Goal: Task Accomplishment & Management: Manage account settings

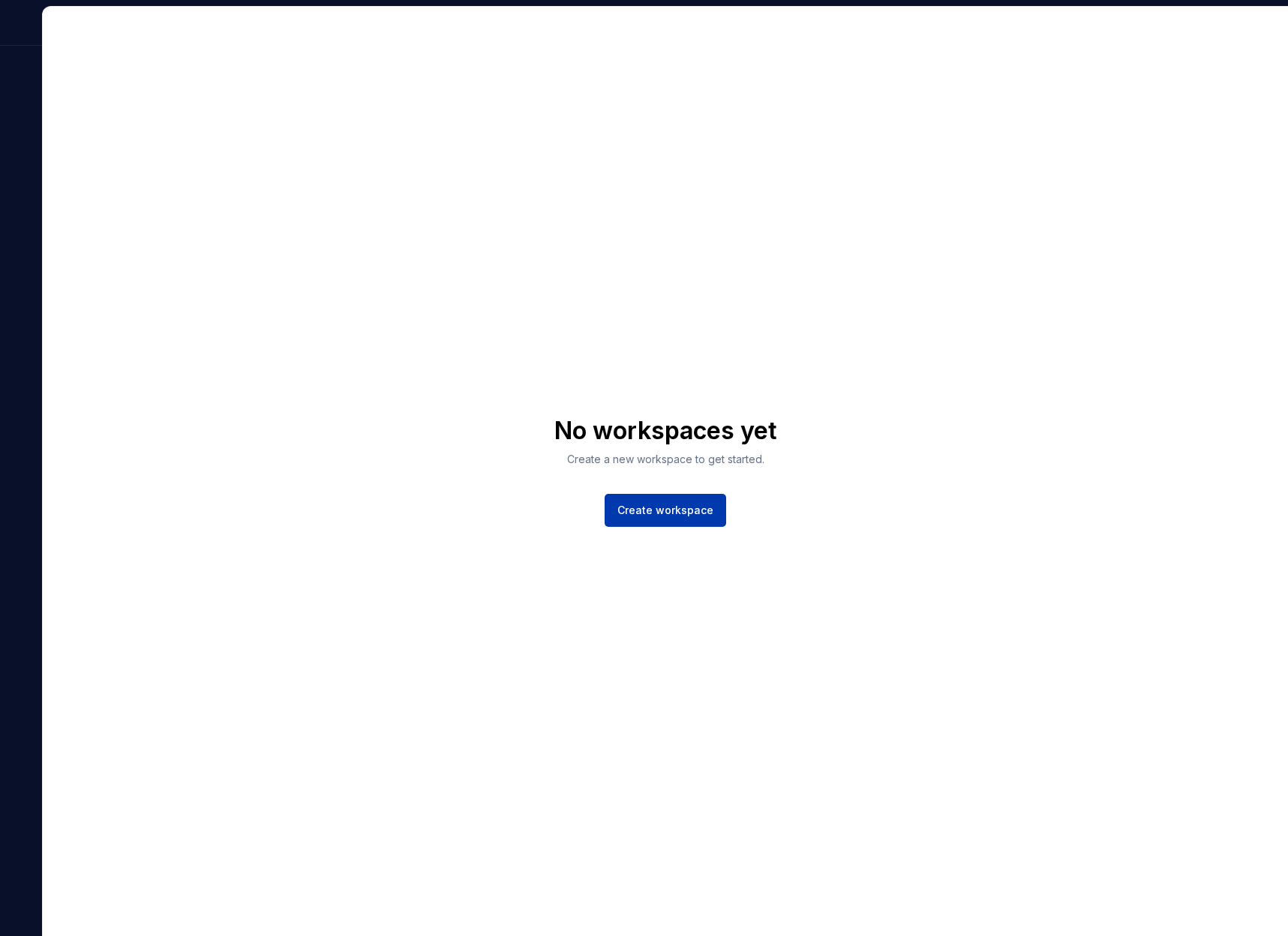
click at [692, 512] on span "Create workspace" at bounding box center [666, 510] width 96 height 15
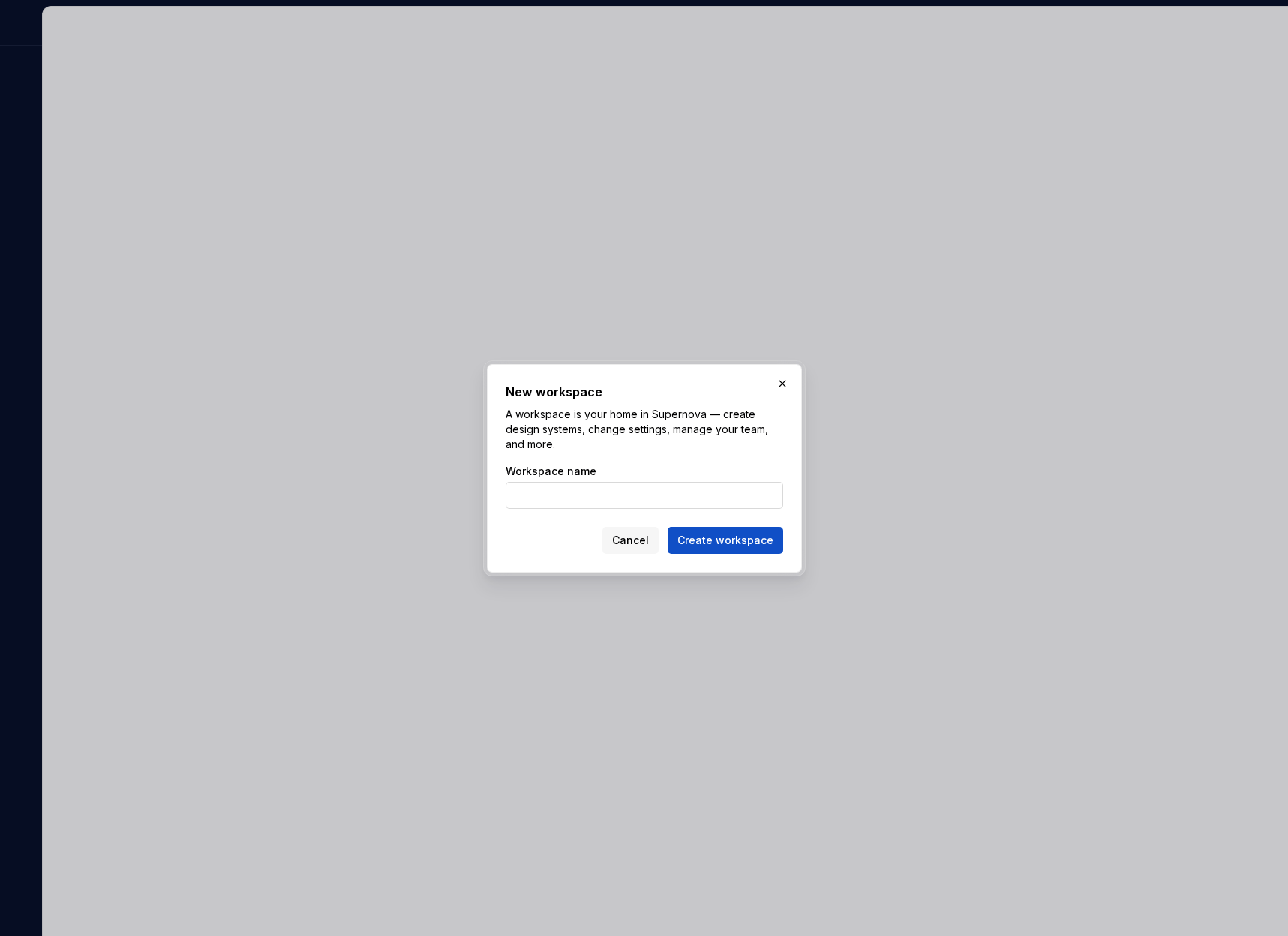
click at [691, 496] on input "Workspace name" at bounding box center [644, 496] width 277 height 27
type input "Candeno"
click at [724, 538] on span "Create workspace" at bounding box center [725, 540] width 96 height 15
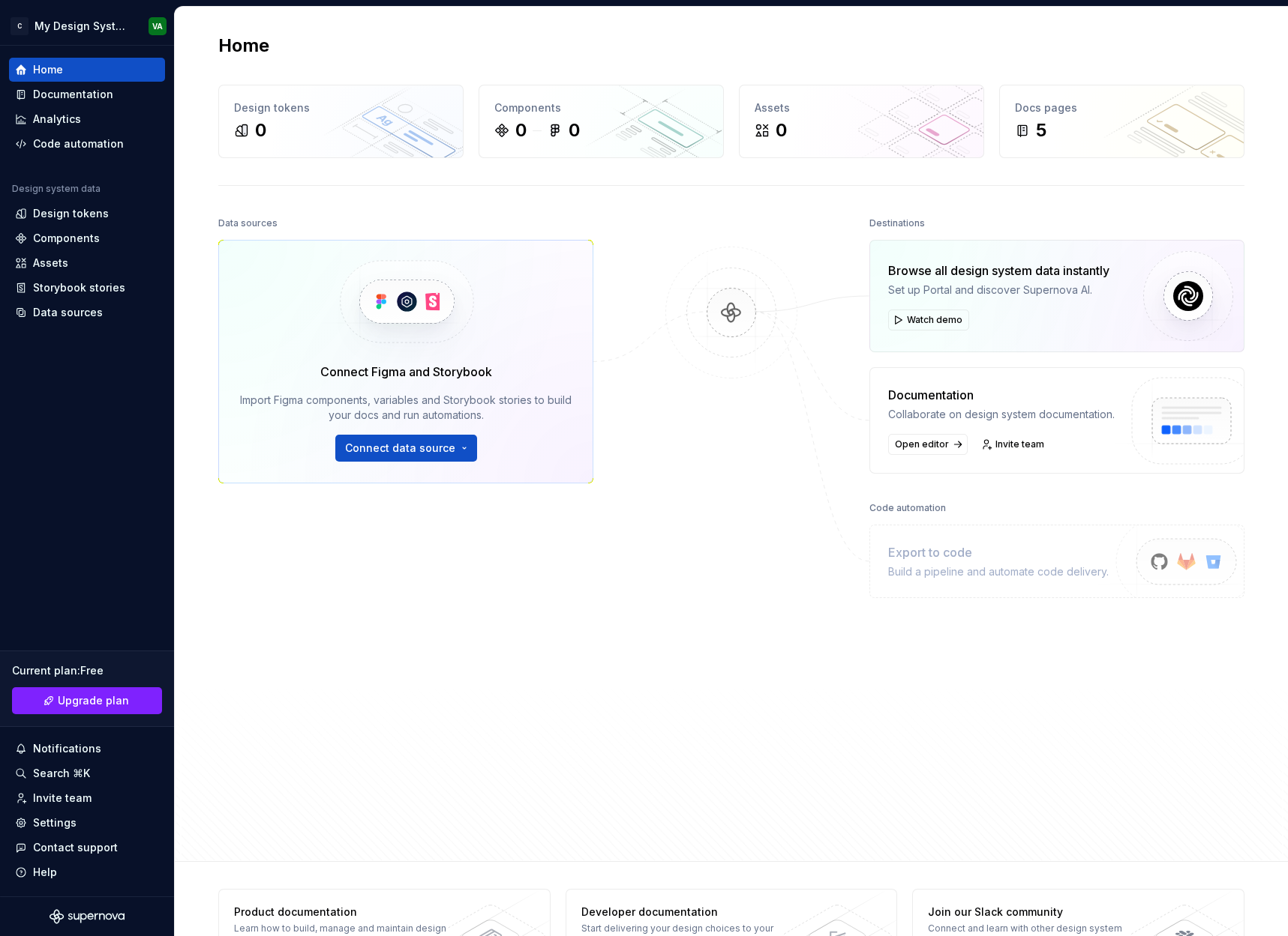
scroll to position [3, 0]
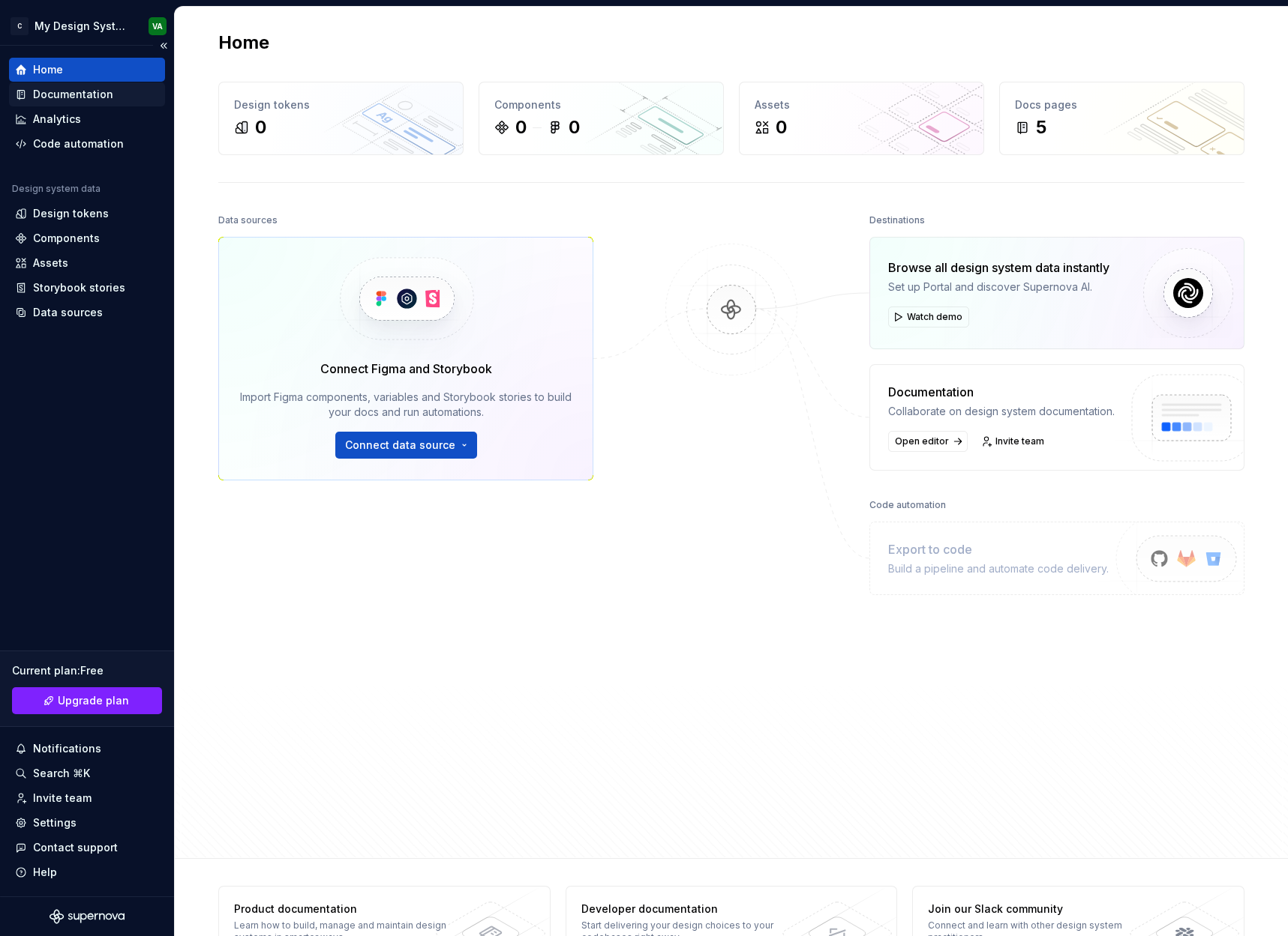
click at [117, 98] on div "Documentation" at bounding box center [87, 94] width 144 height 15
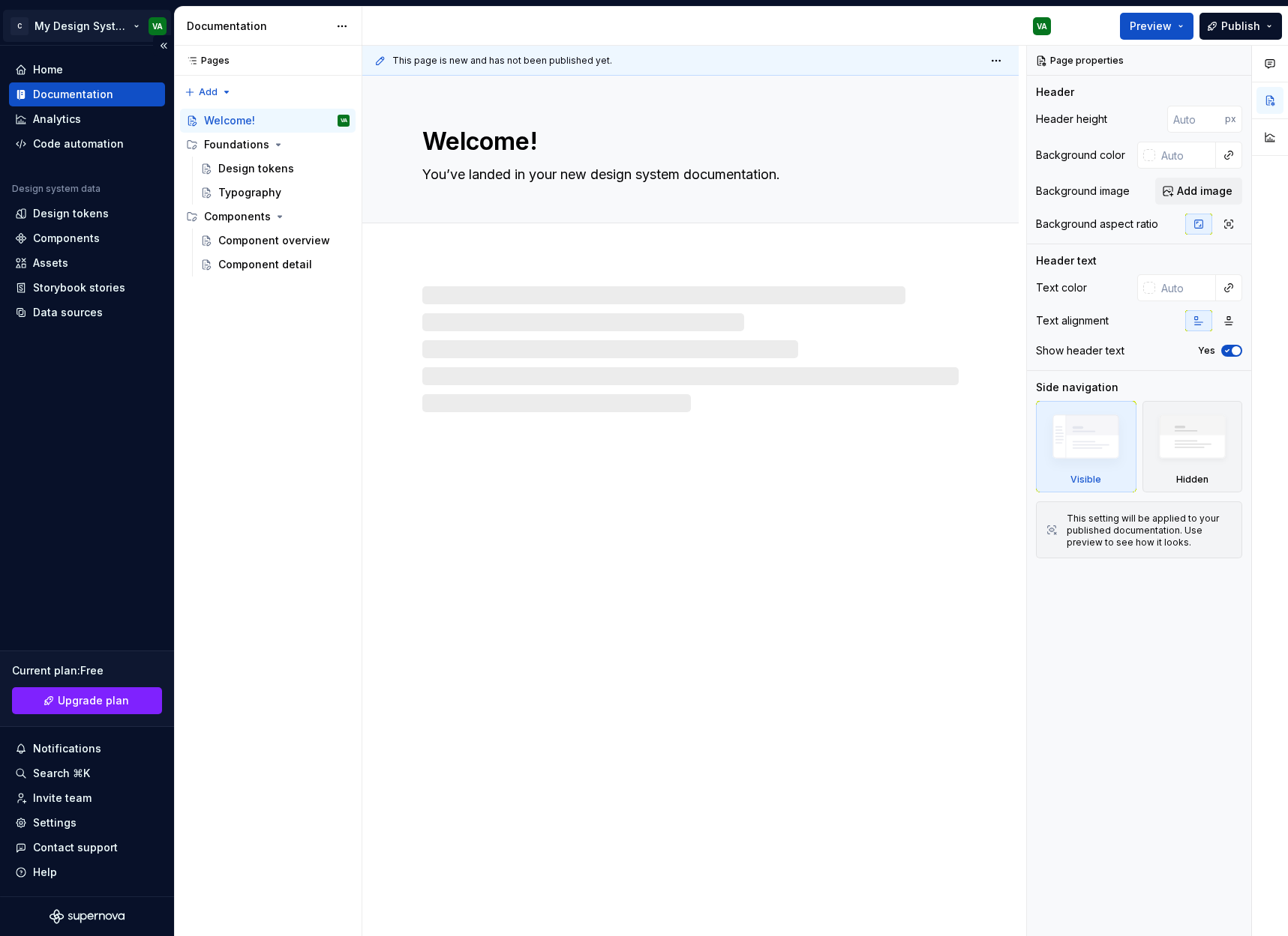
click at [166, 28] on html "C My Design System VA Home Documentation Analytics Code automation Design syste…" at bounding box center [644, 468] width 1288 height 936
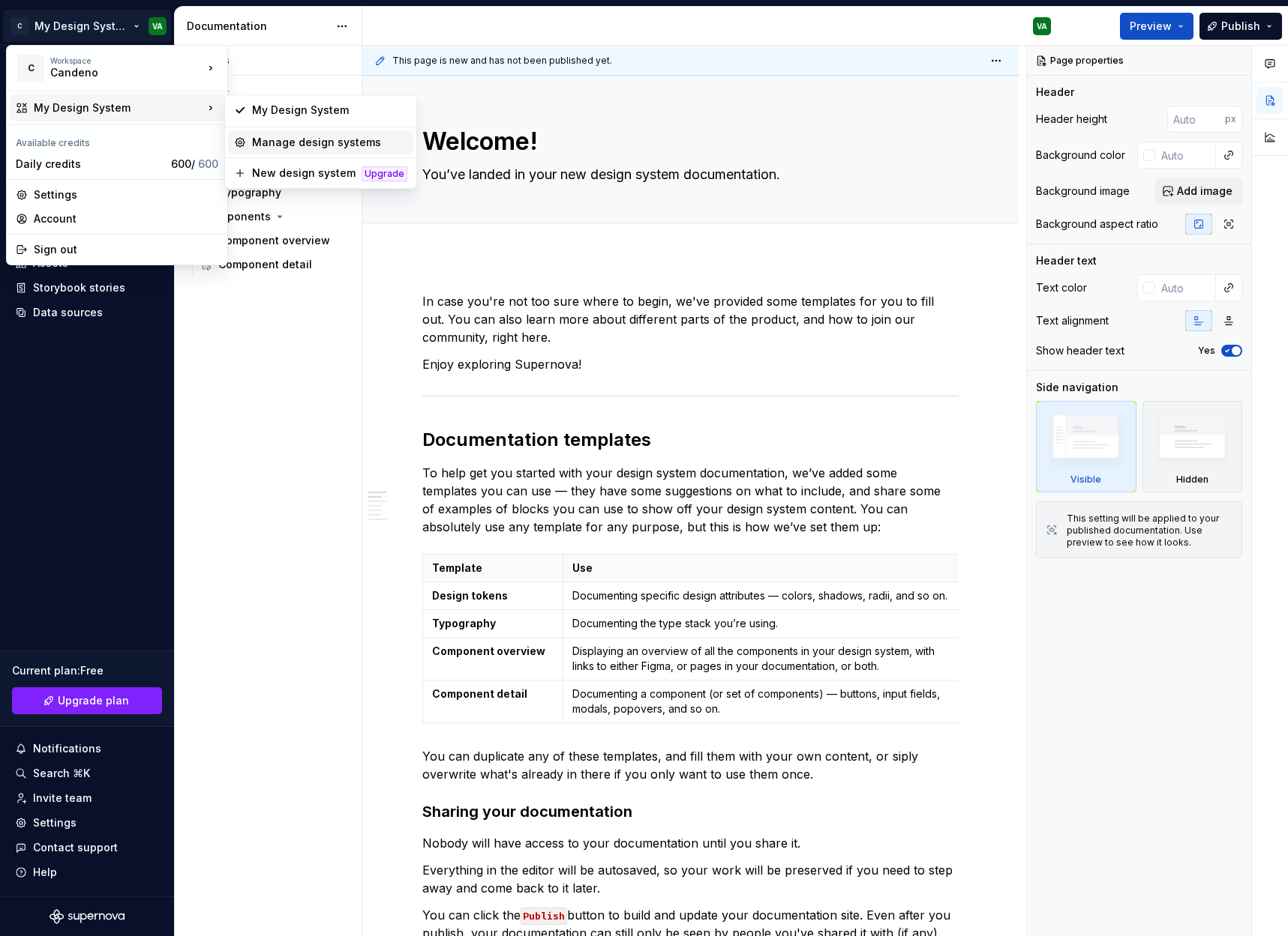
click at [293, 139] on div "Manage design systems" at bounding box center [330, 143] width 155 height 15
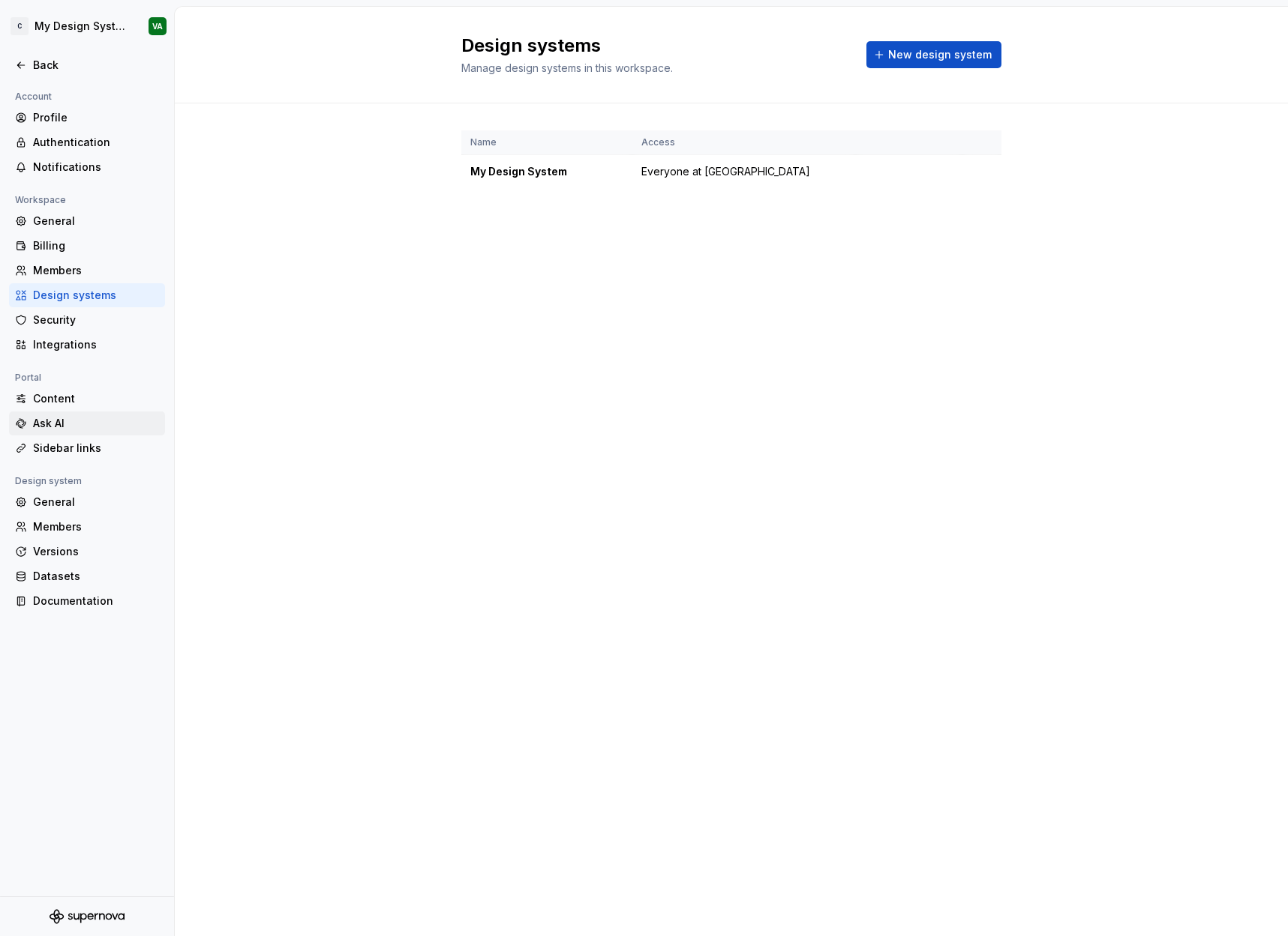
click at [95, 424] on div "Ask AI" at bounding box center [95, 424] width 126 height 15
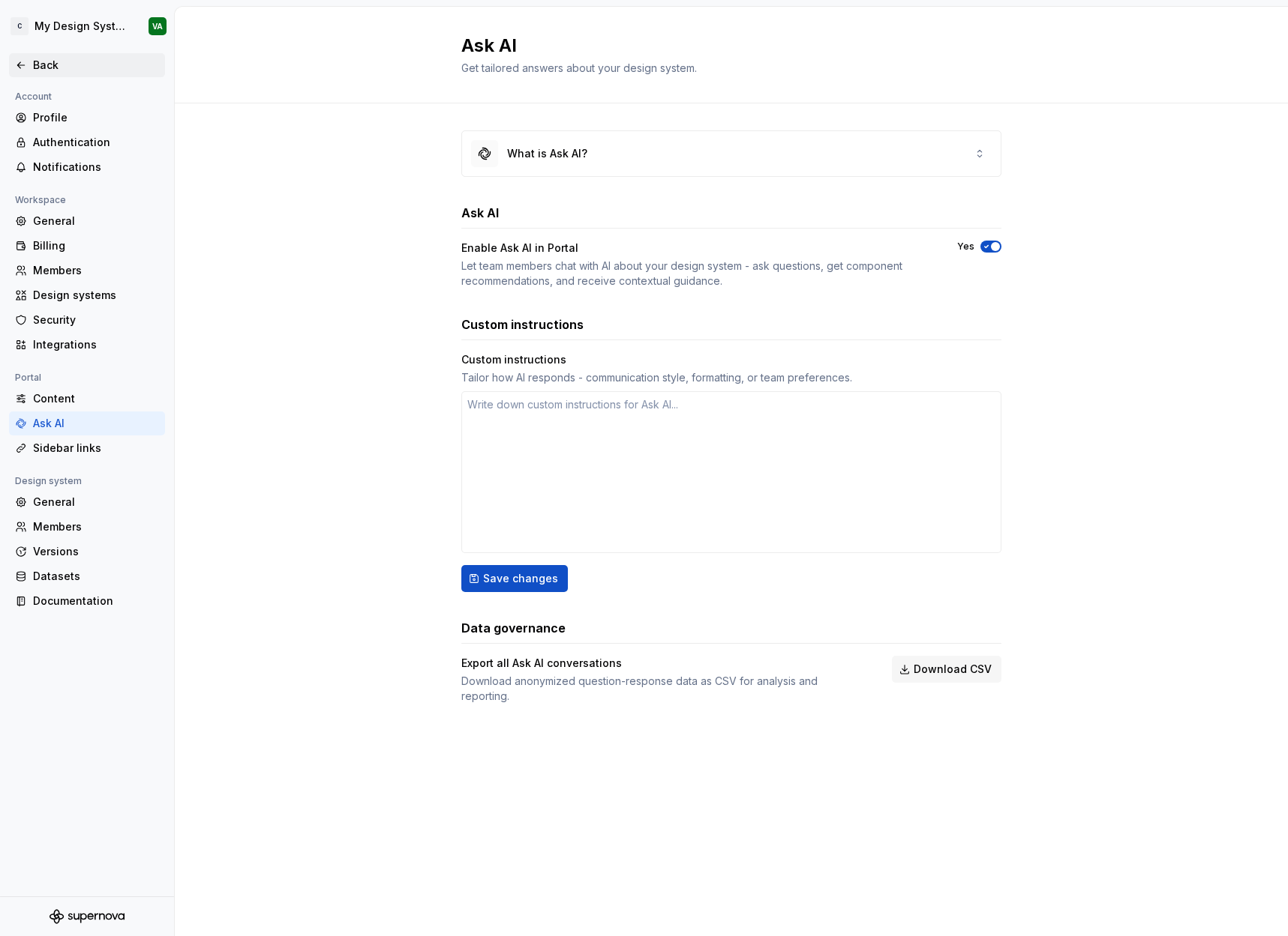
click at [36, 59] on div "Back" at bounding box center [95, 65] width 126 height 15
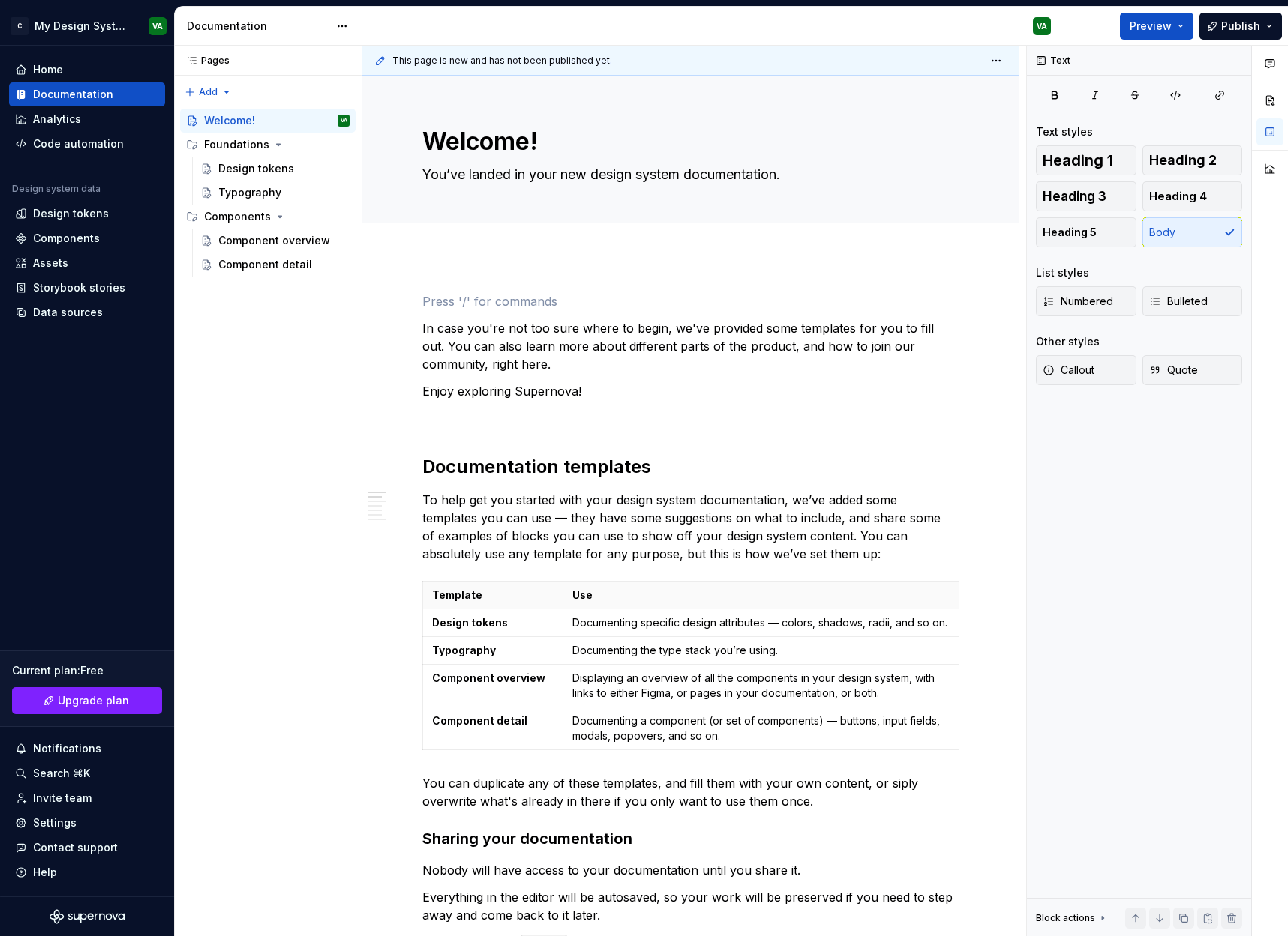
type textarea "*"
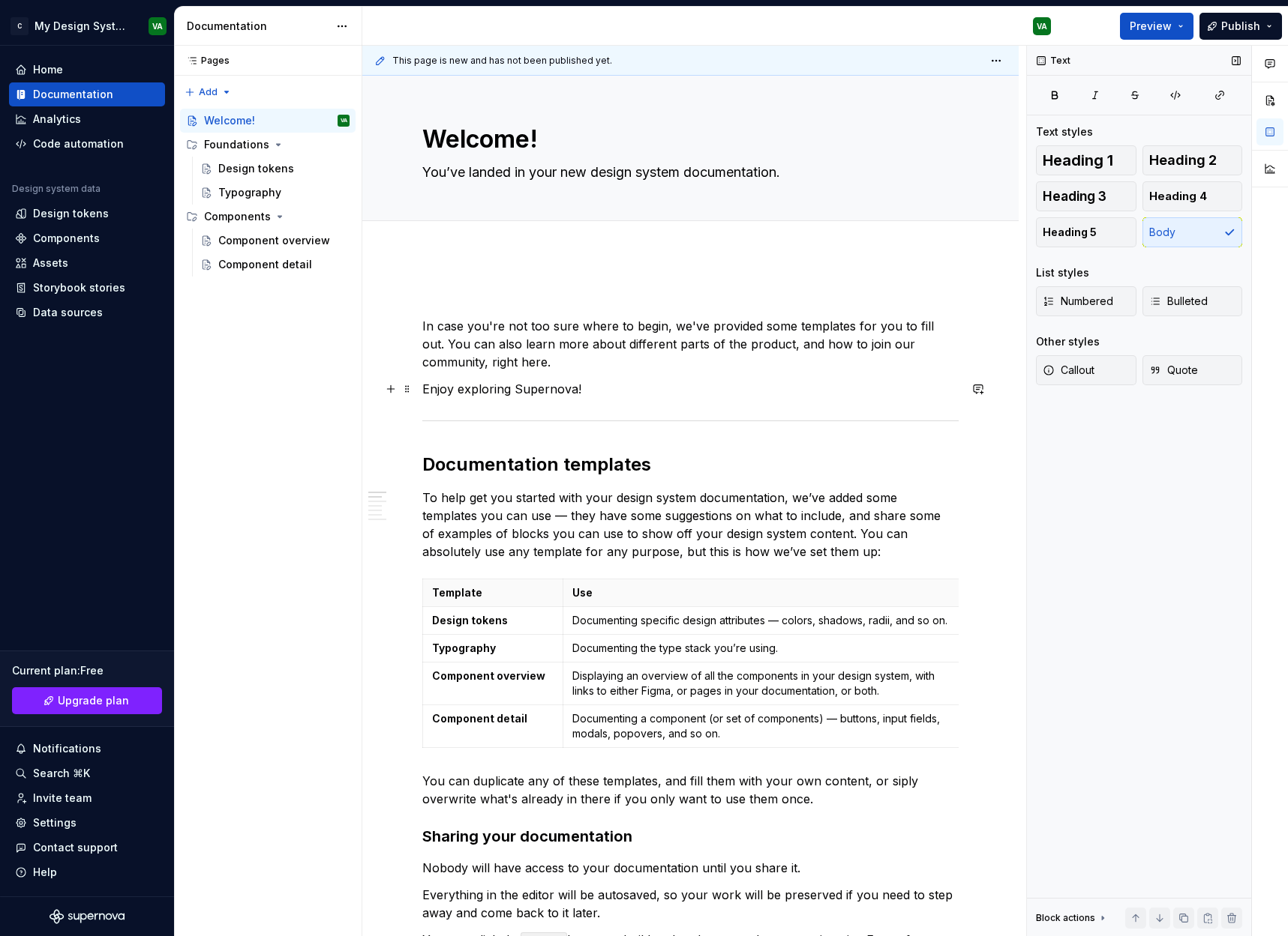
scroll to position [3, 0]
click at [128, 264] on div "Assets" at bounding box center [87, 263] width 144 height 15
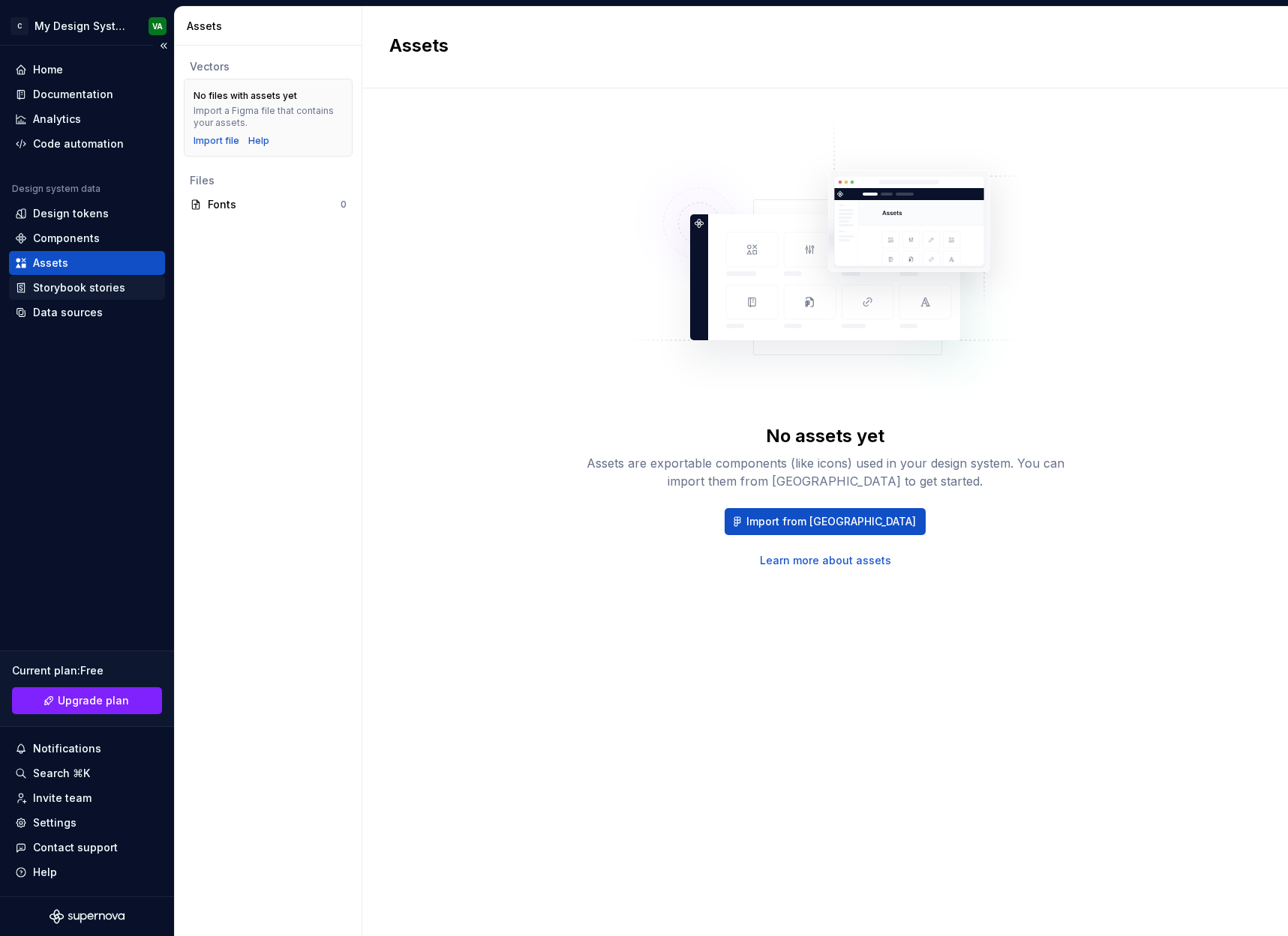
click at [131, 283] on div "Storybook stories" at bounding box center [87, 287] width 144 height 15
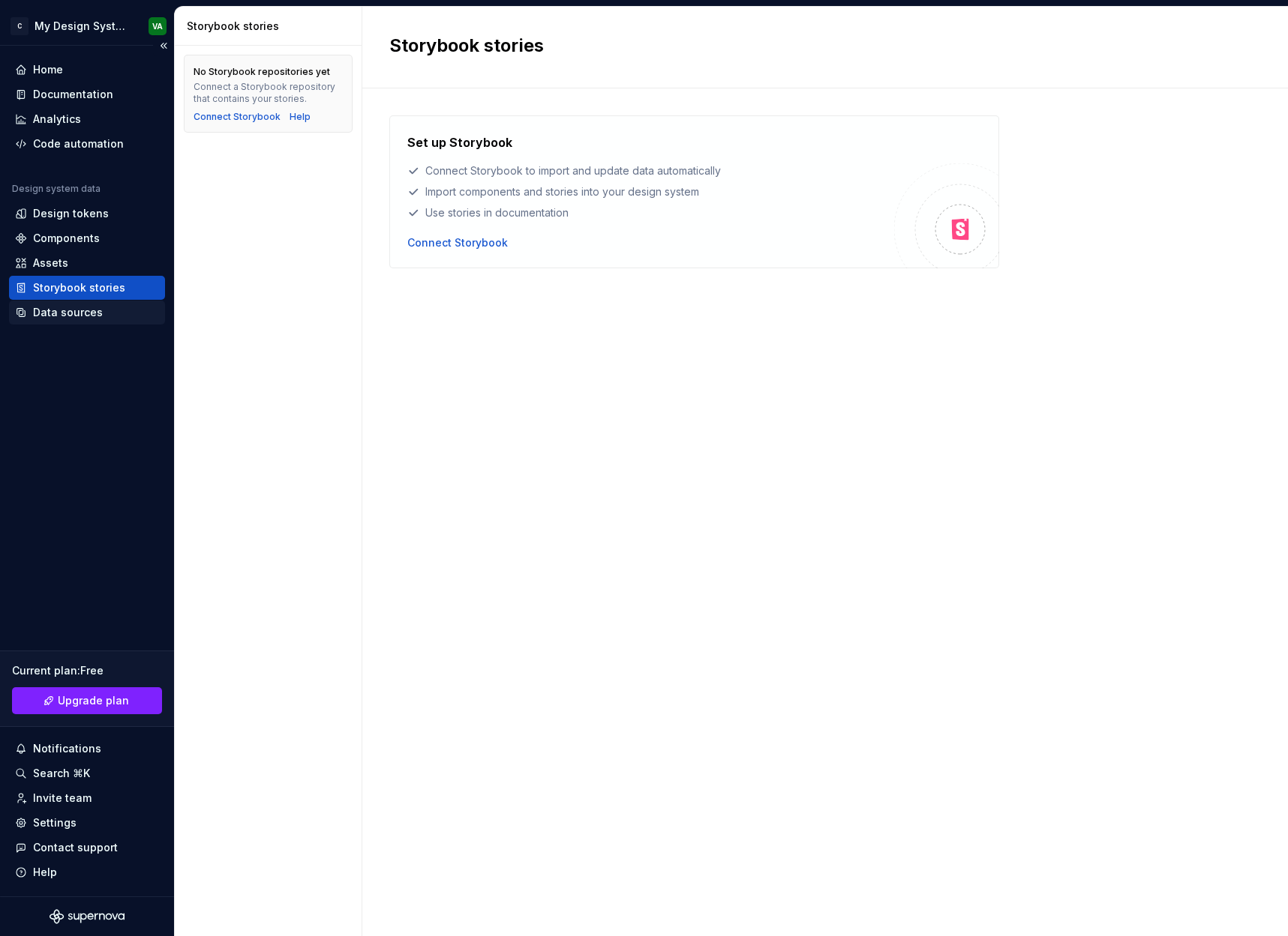
click at [112, 311] on div "Data sources" at bounding box center [87, 312] width 144 height 15
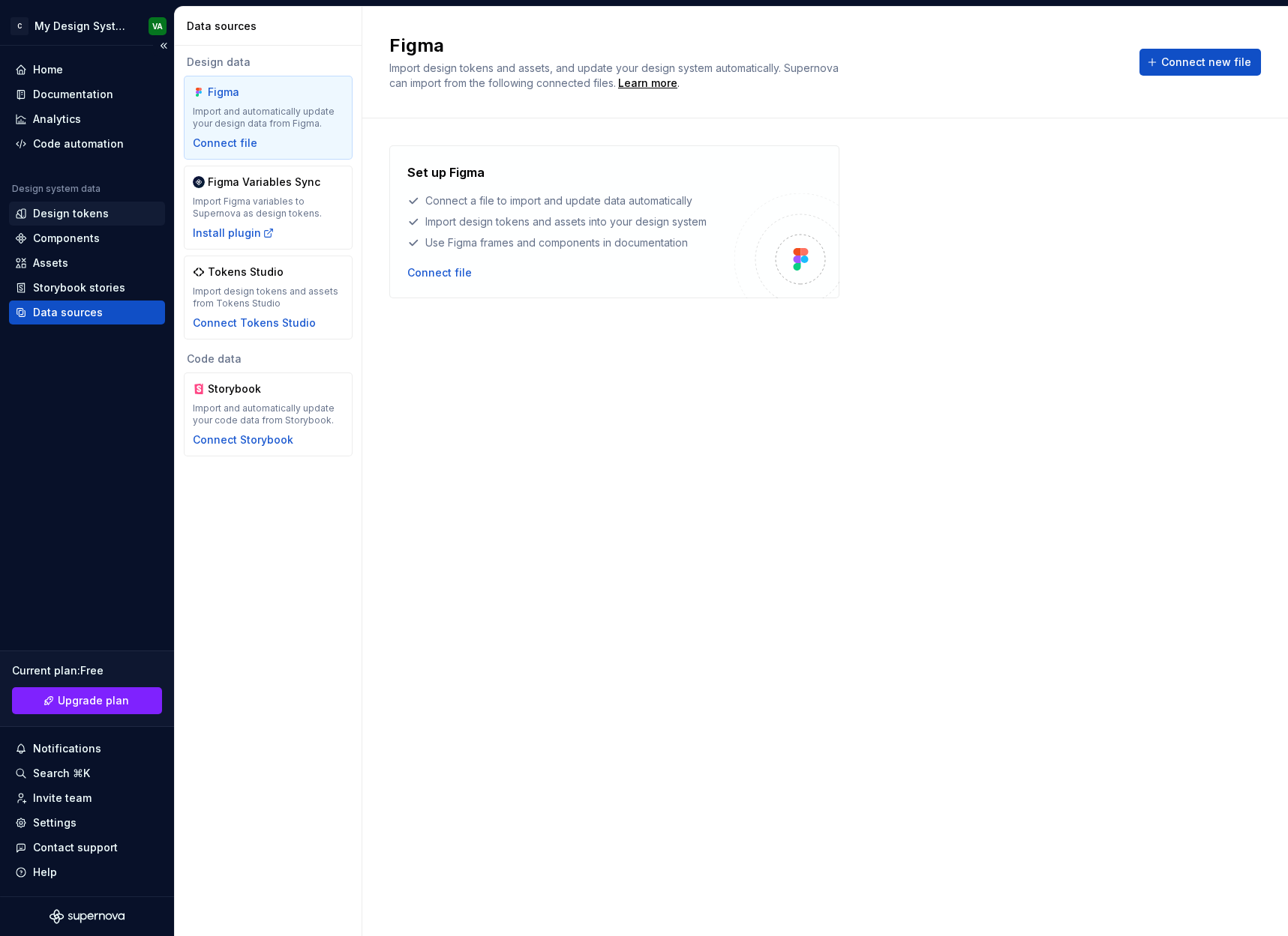
click at [43, 224] on div "Design tokens" at bounding box center [87, 214] width 156 height 24
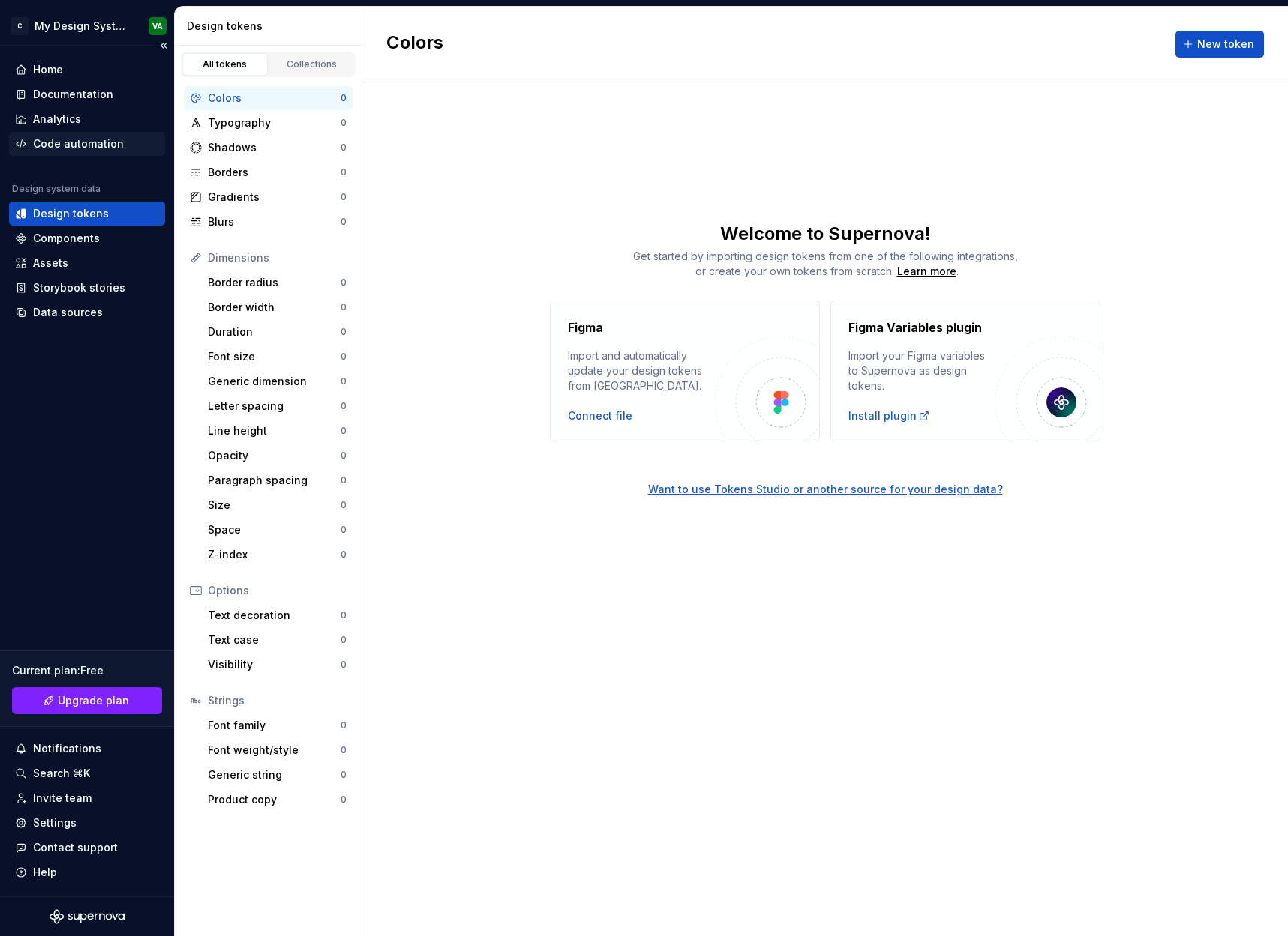
click at [78, 139] on div "Code automation" at bounding box center [78, 143] width 91 height 15
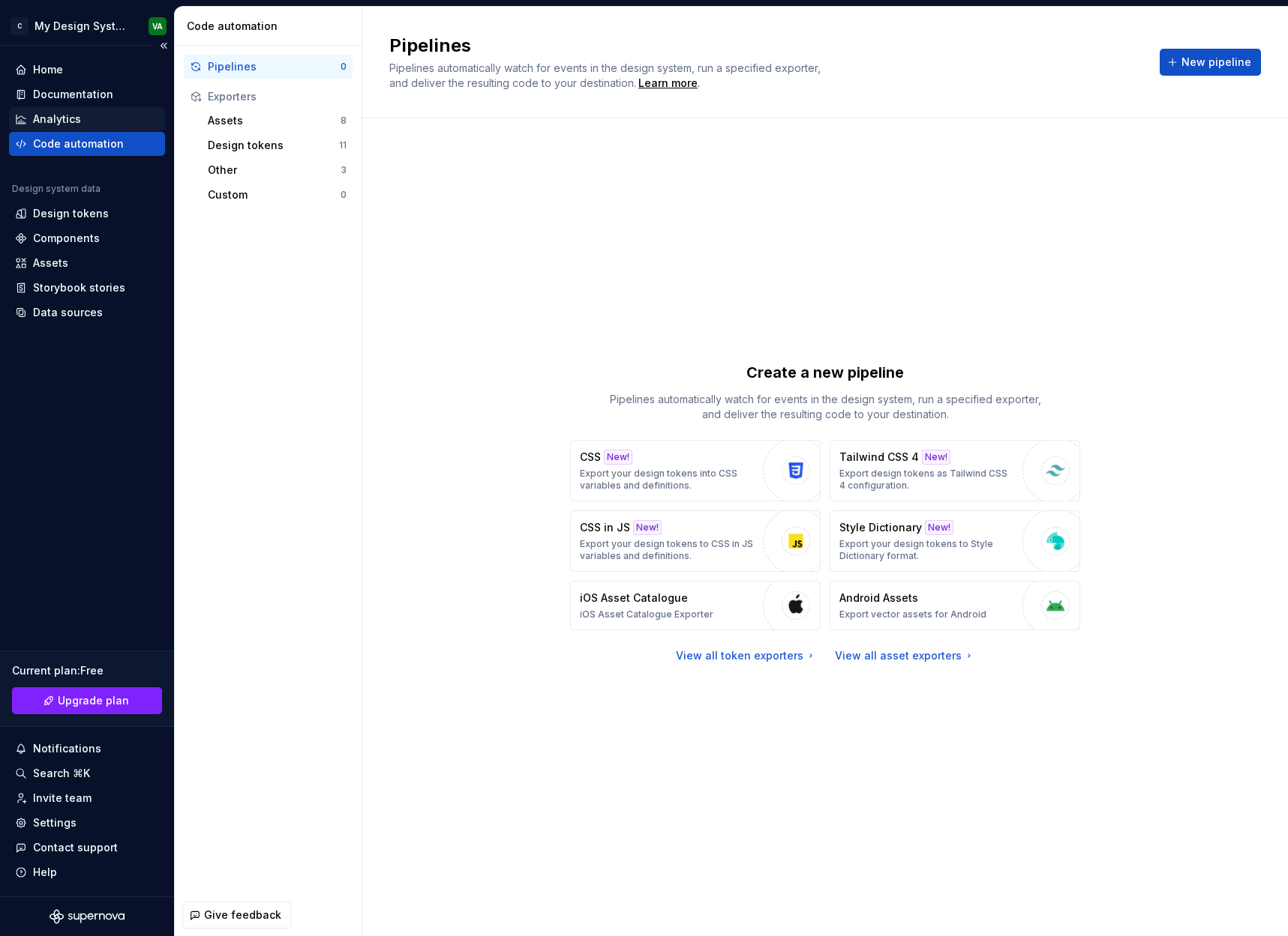
click at [83, 125] on div "Analytics" at bounding box center [87, 119] width 144 height 15
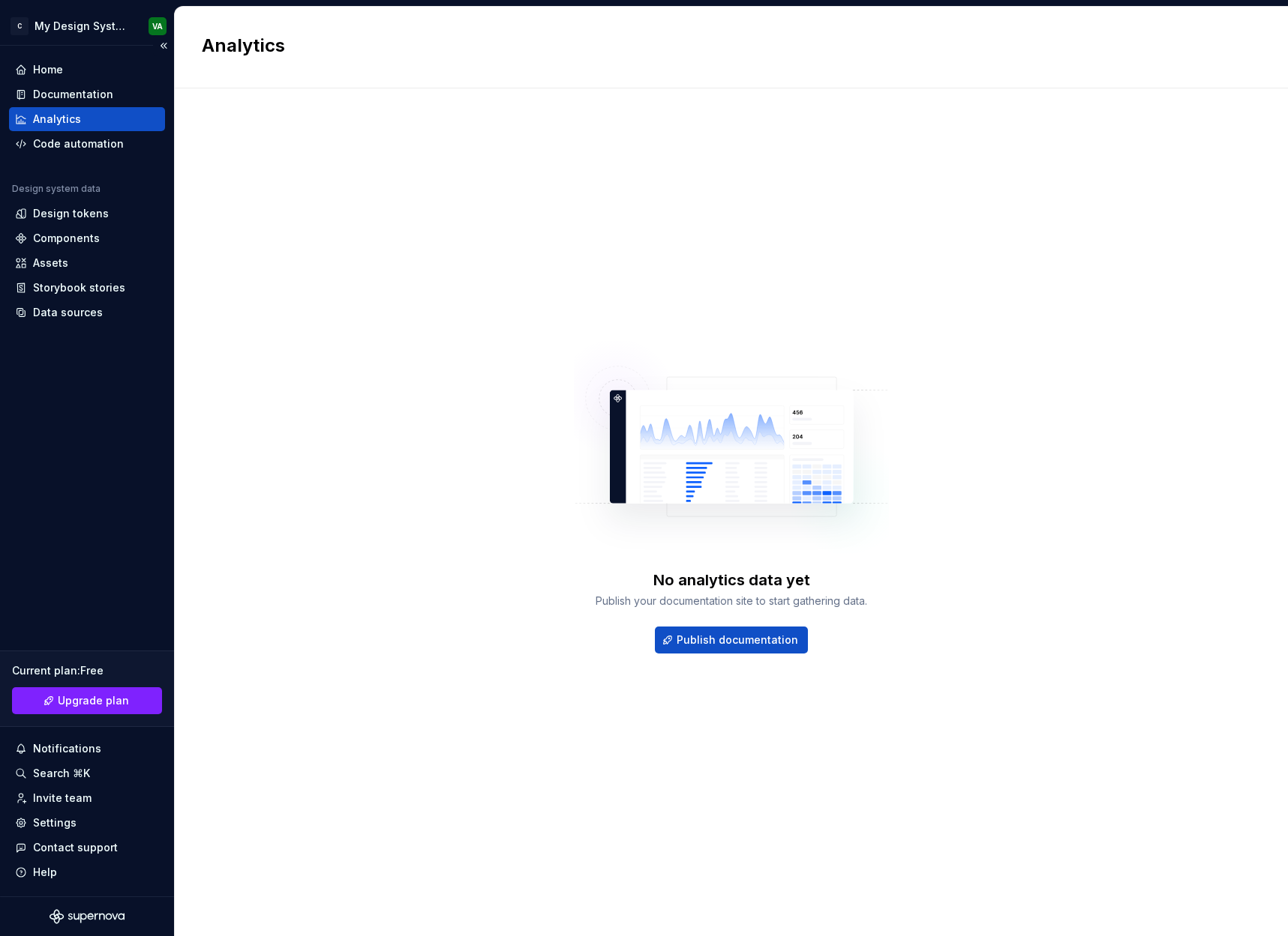
click at [87, 112] on div "Analytics" at bounding box center [87, 119] width 144 height 15
click at [94, 81] on div "Home" at bounding box center [87, 70] width 156 height 24
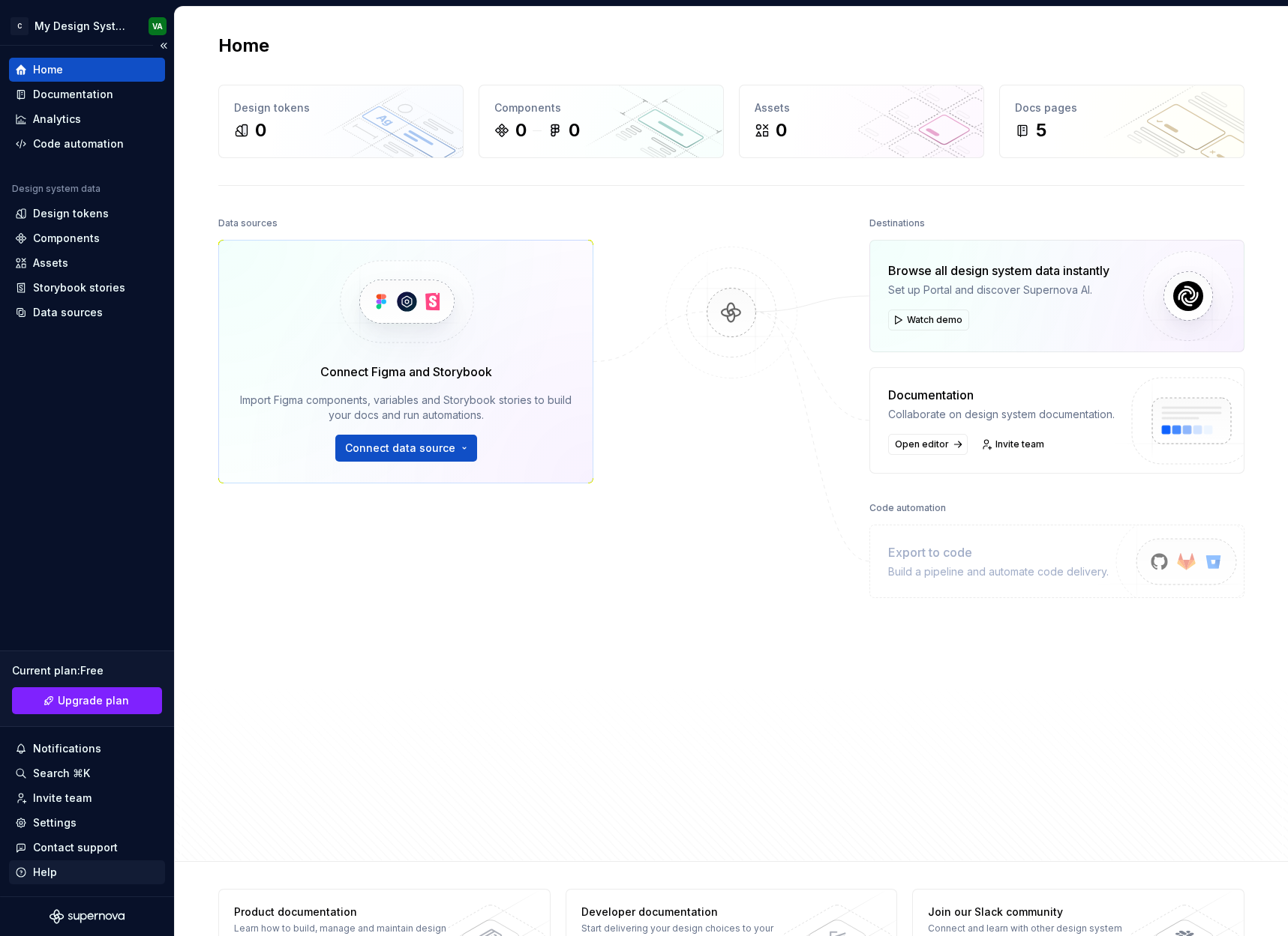
click at [64, 866] on div "Help" at bounding box center [87, 872] width 144 height 15
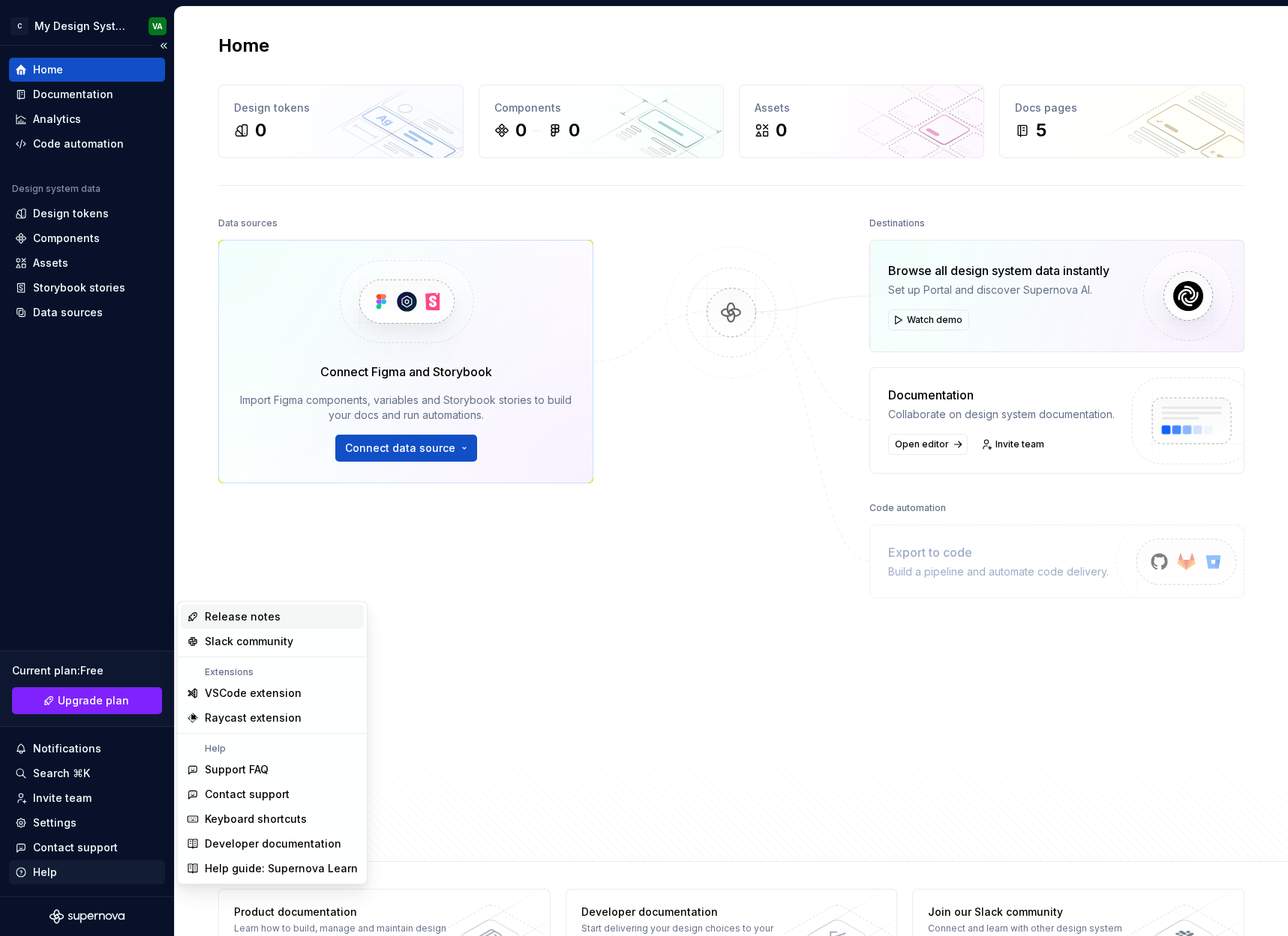
click at [70, 862] on div "Help" at bounding box center [87, 873] width 156 height 24
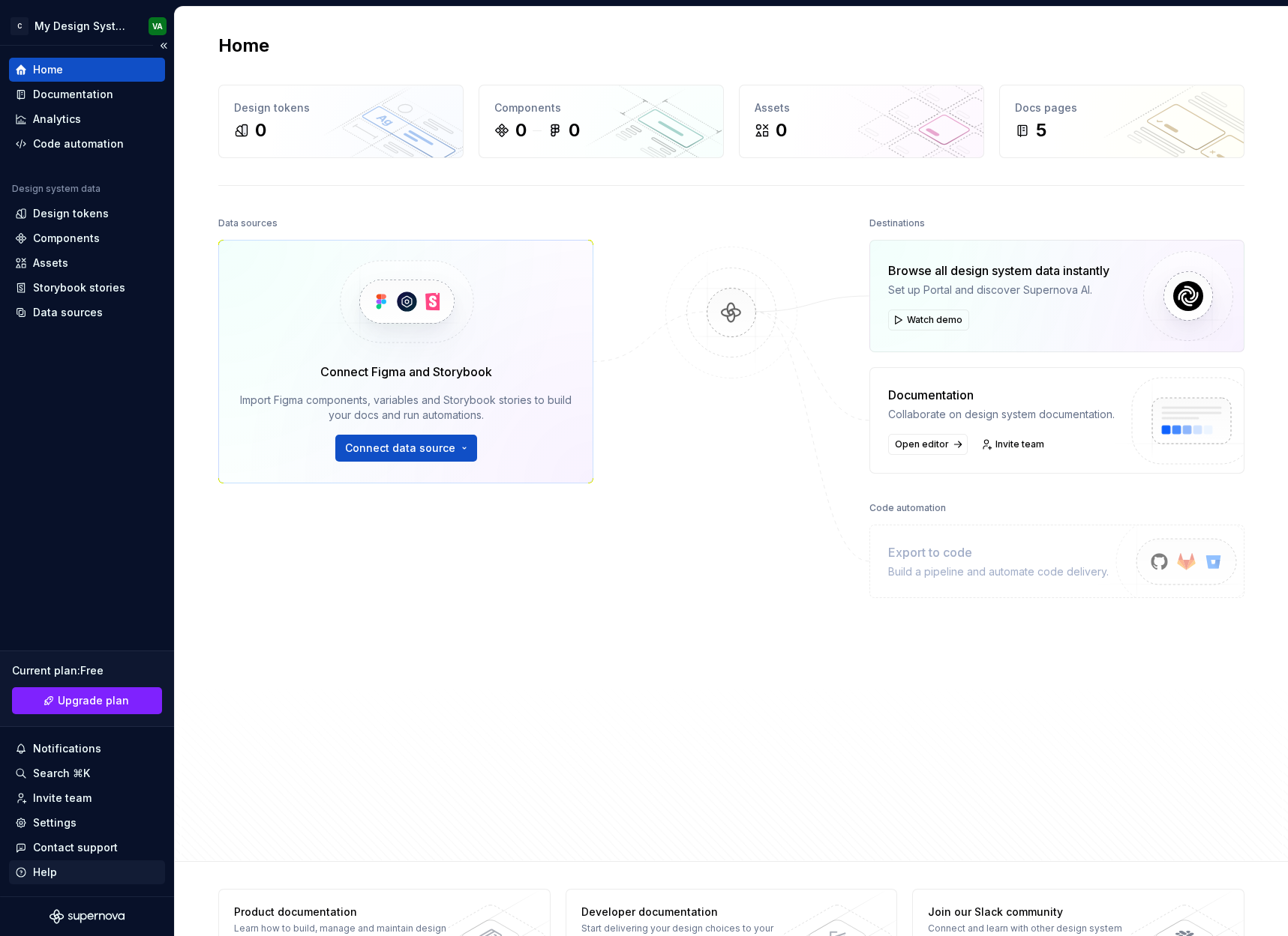
click at [70, 862] on div "Help" at bounding box center [87, 873] width 156 height 24
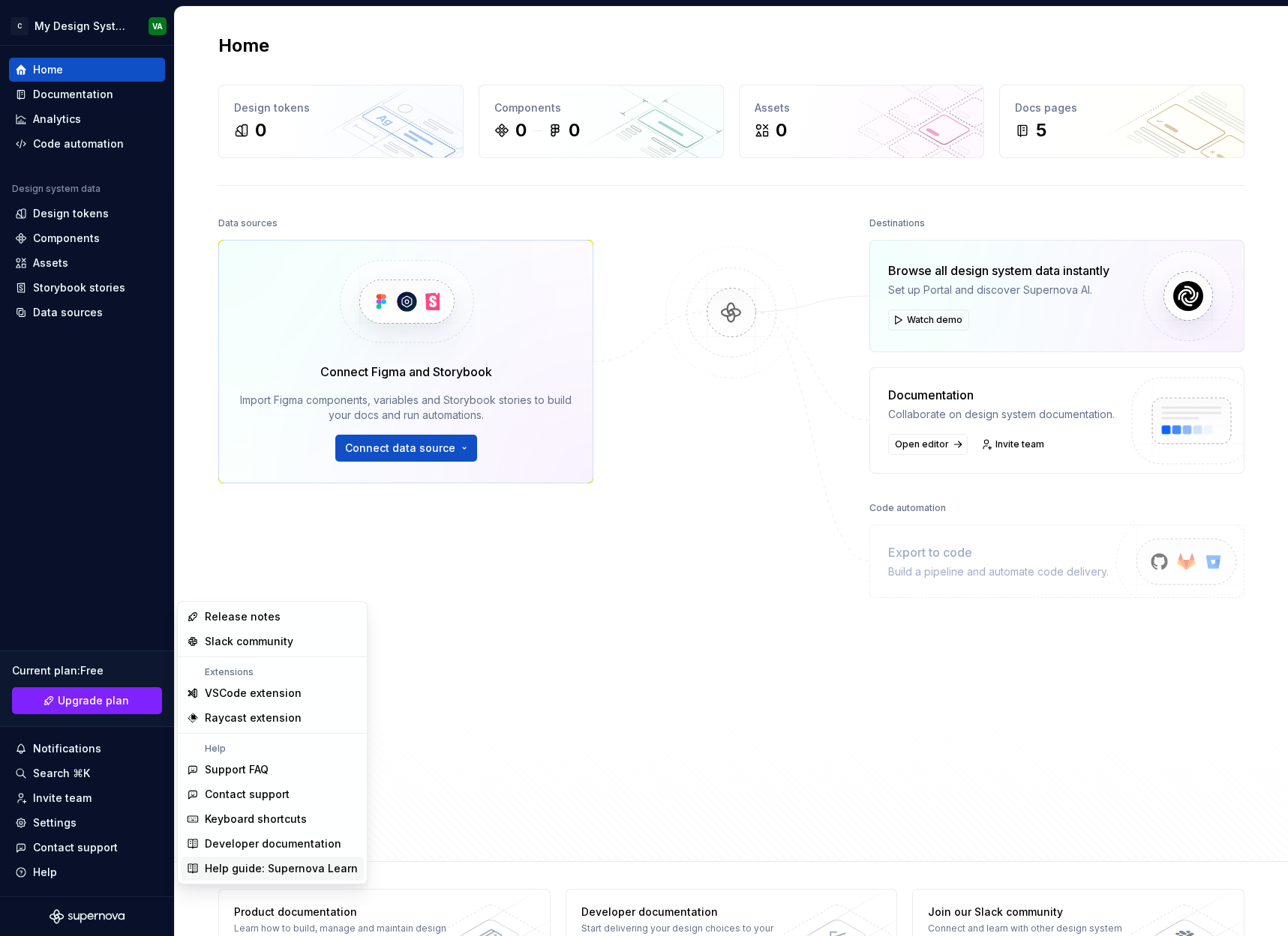
click at [276, 866] on div "Help guide: Supernova Learn" at bounding box center [281, 869] width 153 height 15
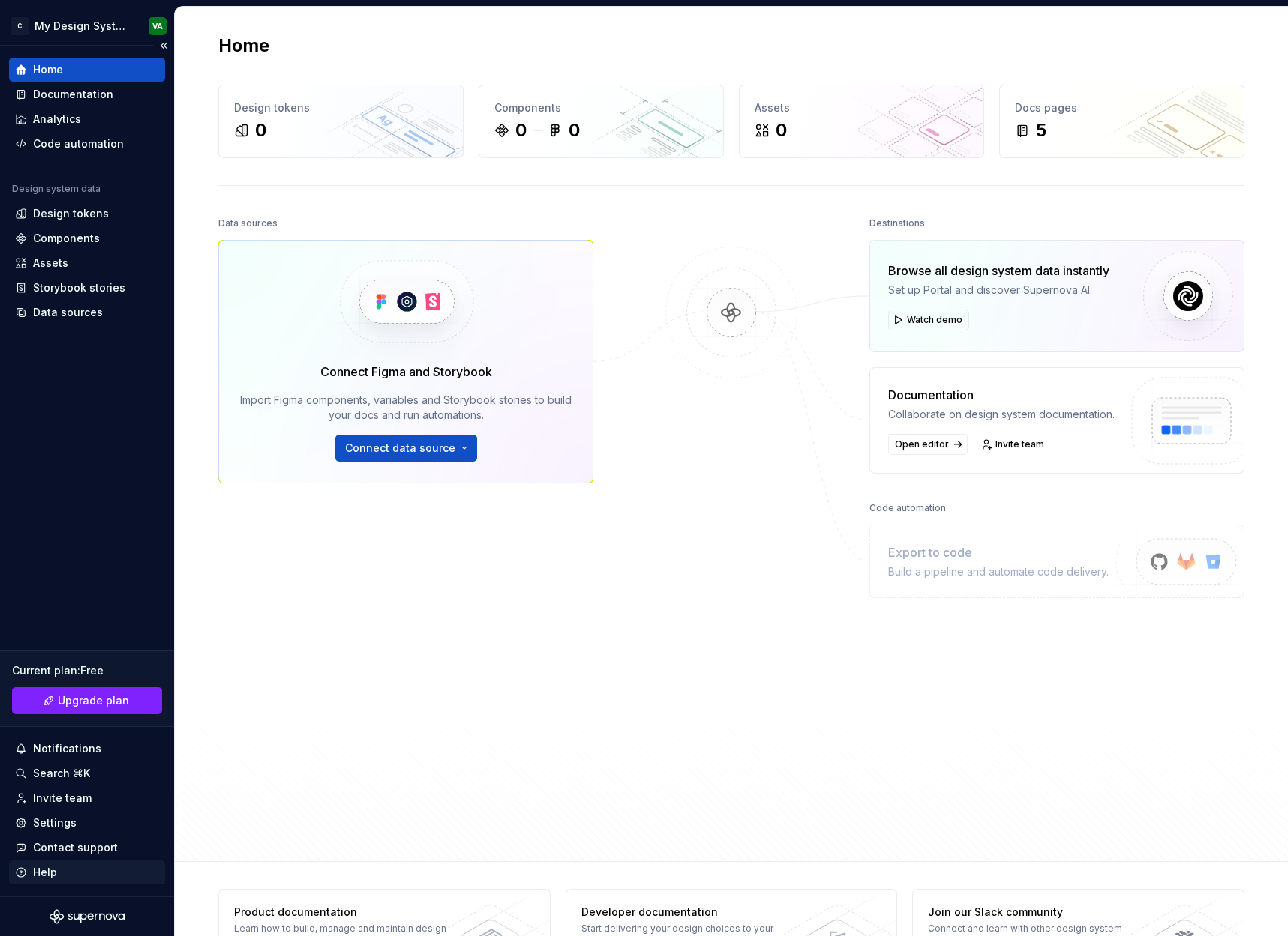
click at [62, 866] on div "Help" at bounding box center [87, 872] width 144 height 15
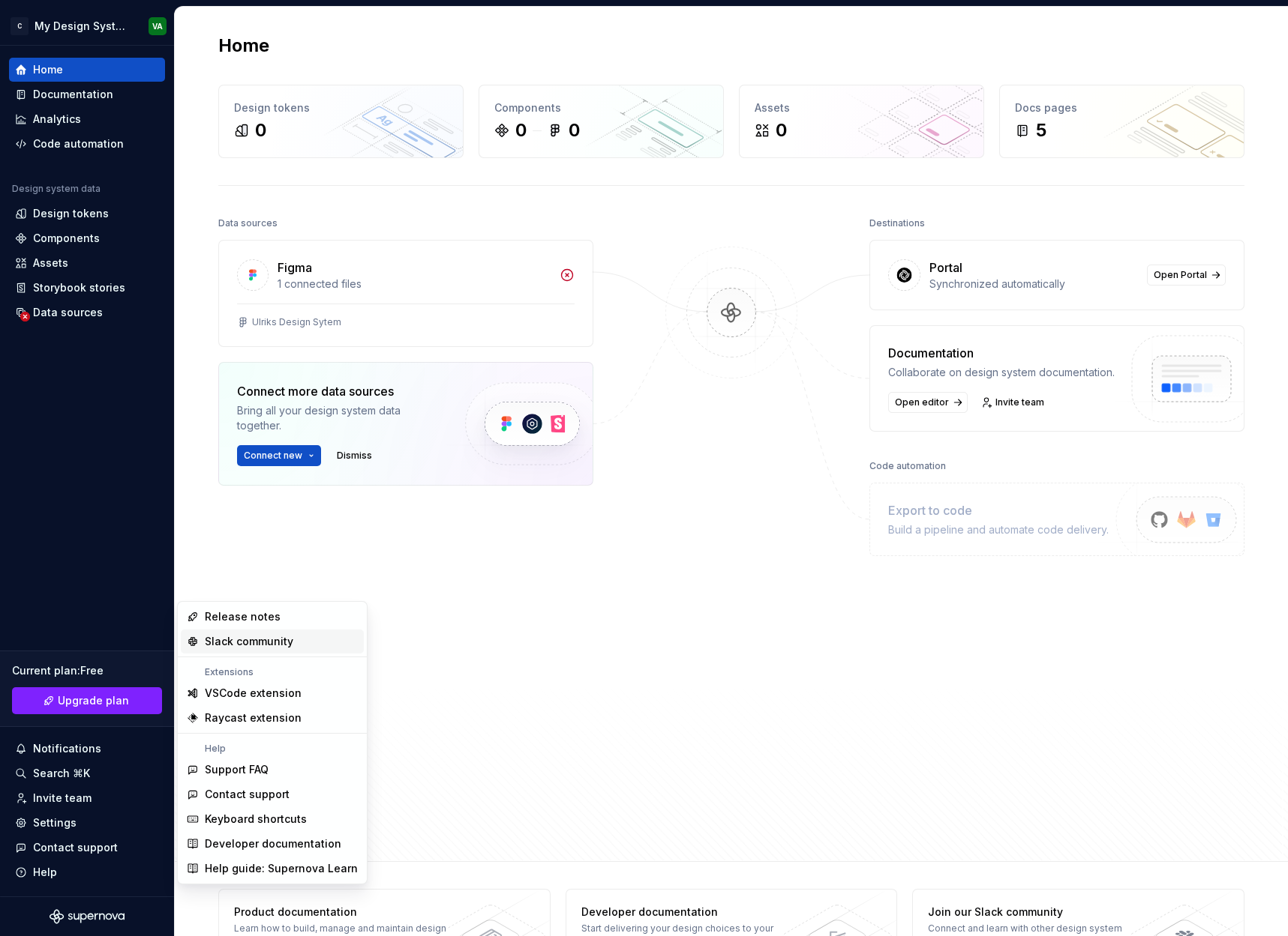
click at [302, 640] on div "Slack community" at bounding box center [281, 641] width 153 height 15
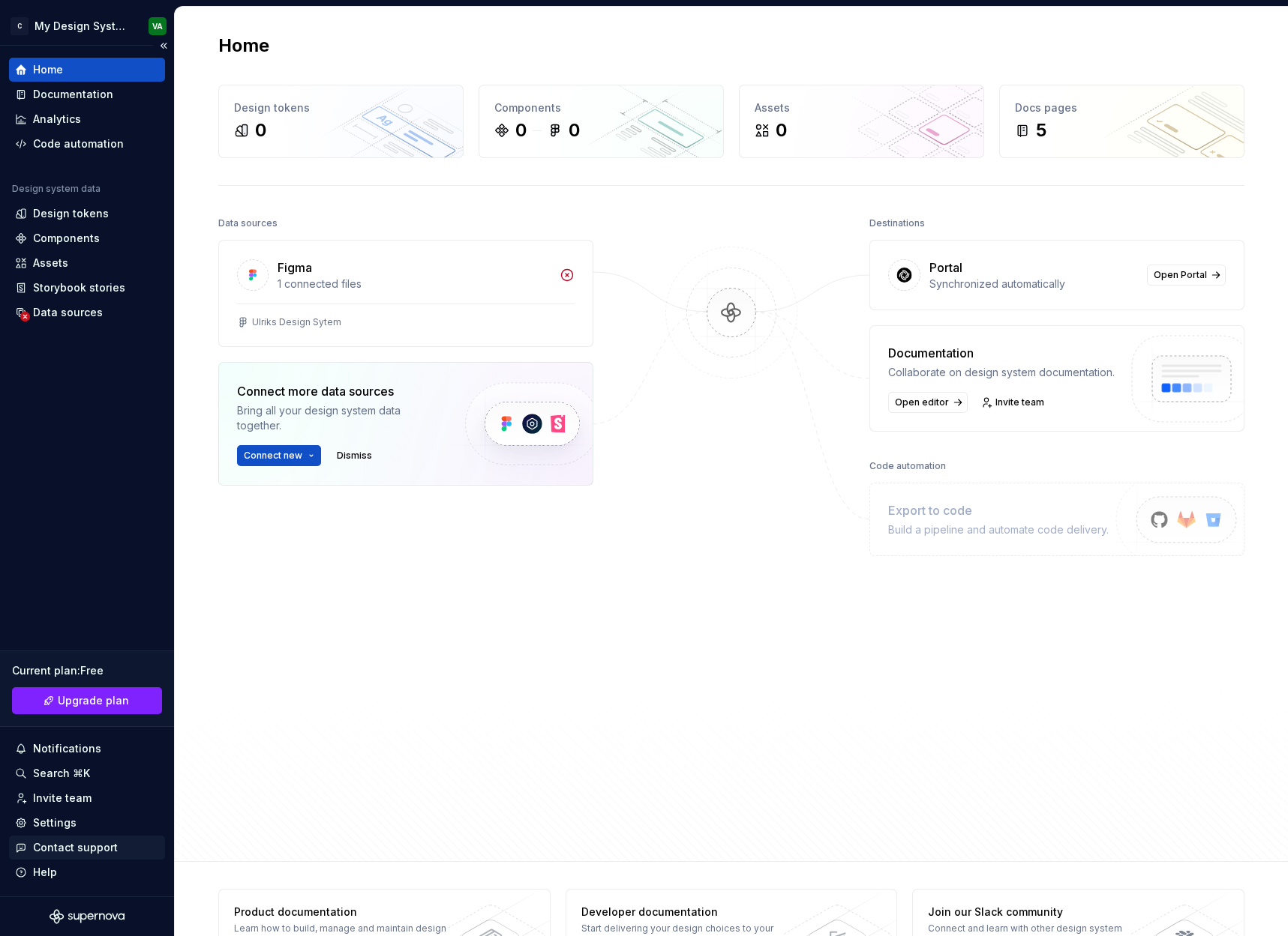
click at [112, 858] on div "Contact support" at bounding box center [87, 848] width 156 height 24
click at [114, 863] on div "Help" at bounding box center [87, 873] width 156 height 24
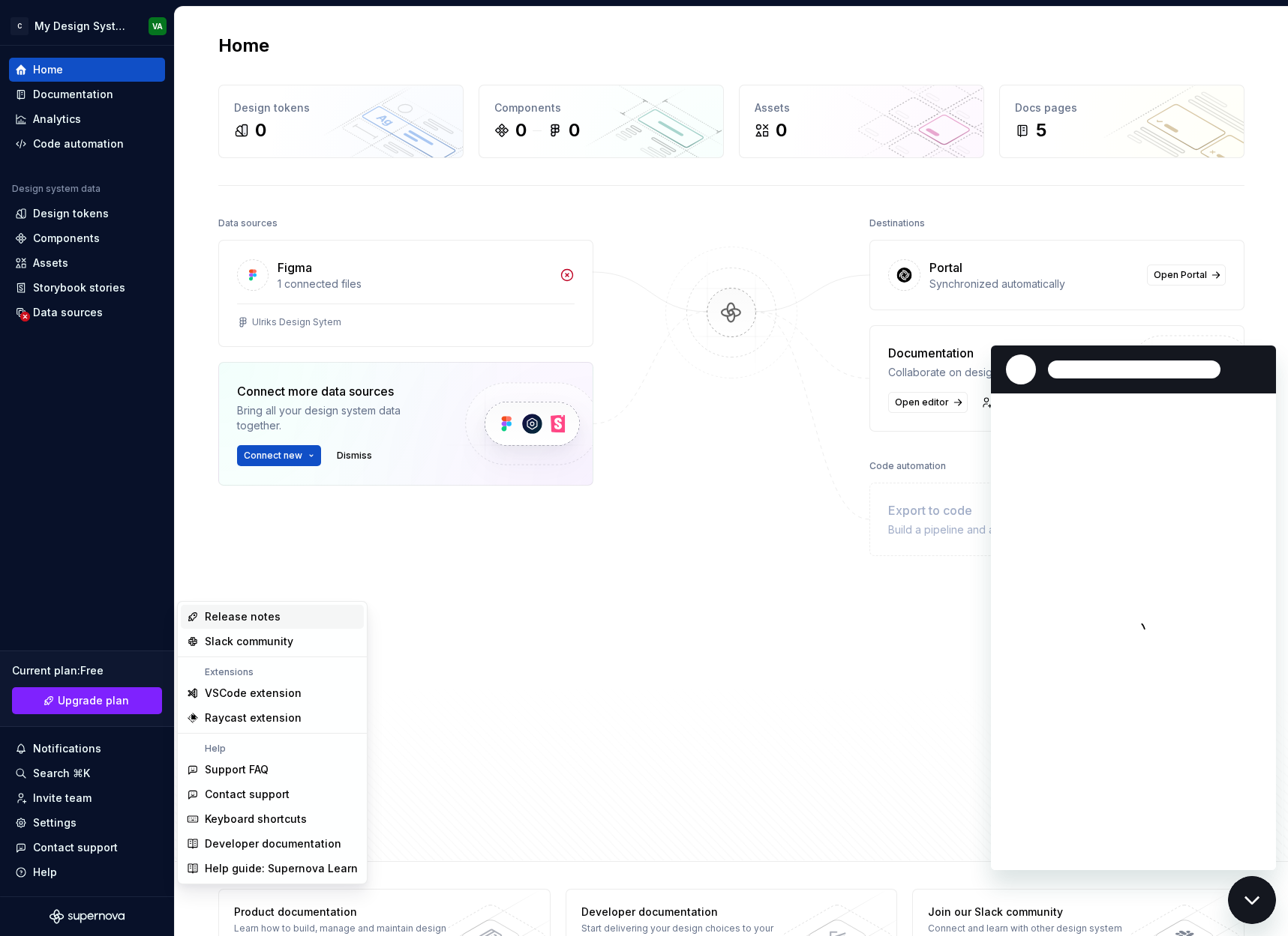
click at [273, 612] on div "Release notes" at bounding box center [243, 617] width 76 height 15
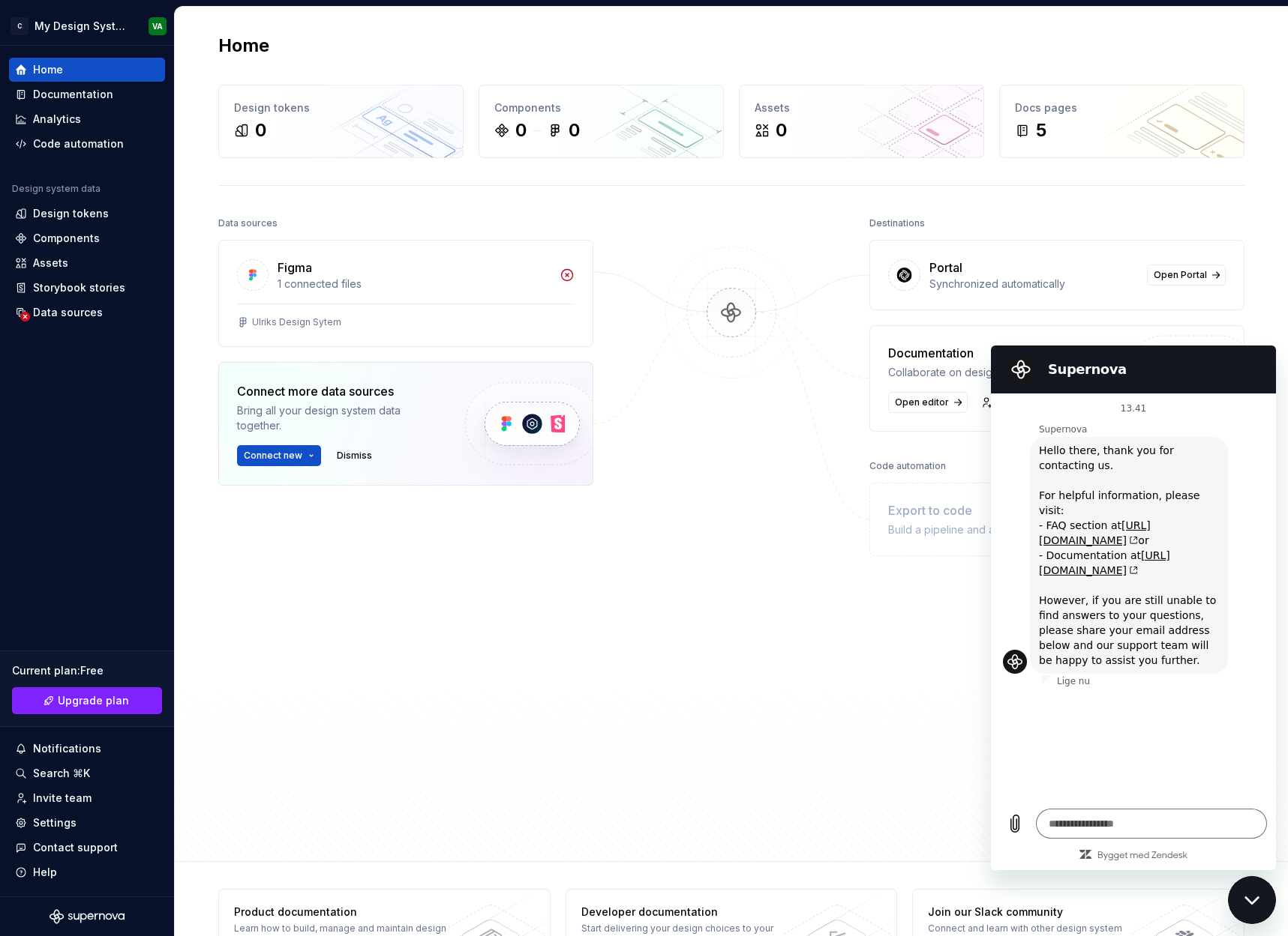
type textarea "*"
